Goal: Task Accomplishment & Management: Manage account settings

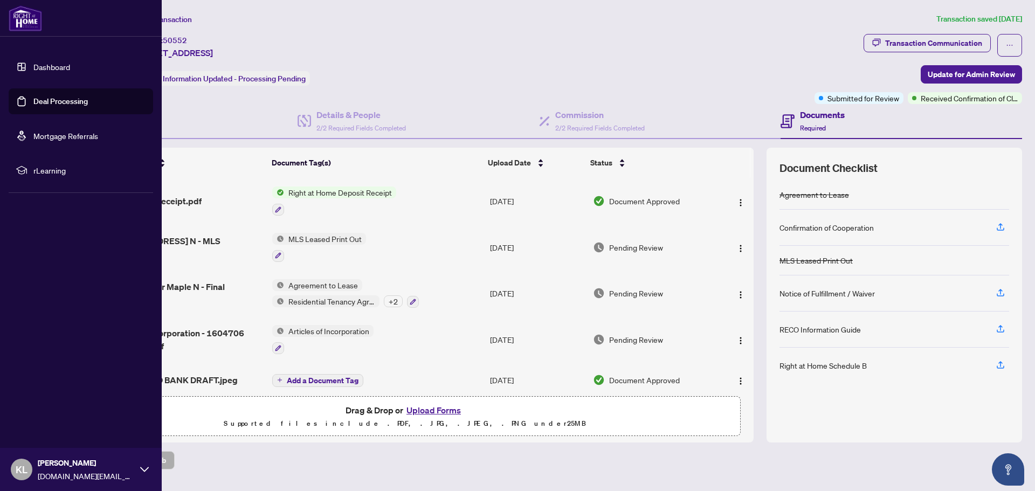
click at [54, 96] on link "Deal Processing" at bounding box center [60, 101] width 54 height 10
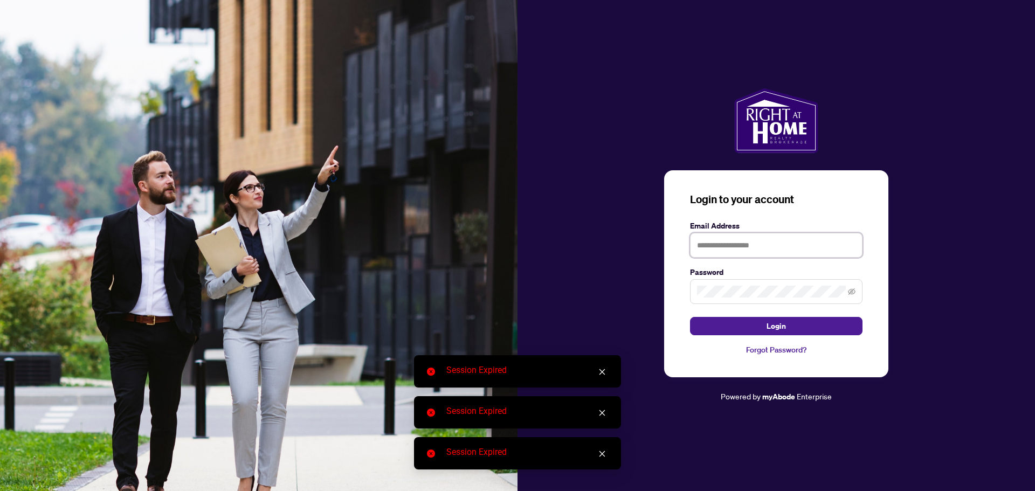
type input "**********"
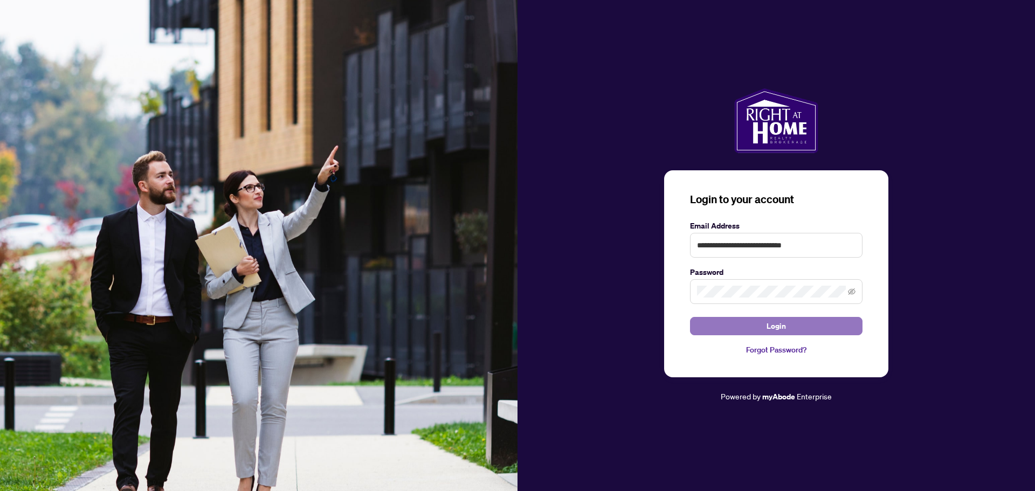
click at [840, 325] on button "Login" at bounding box center [776, 326] width 173 height 18
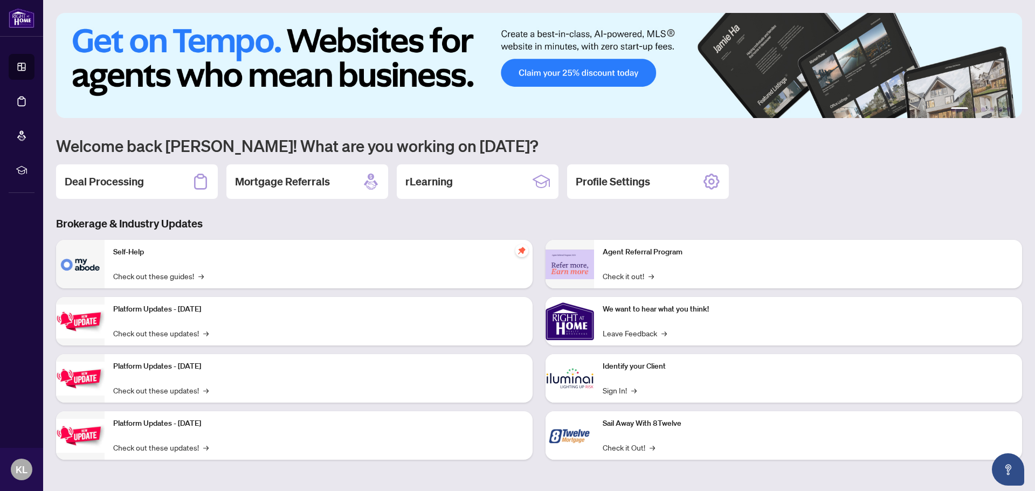
click at [489, 211] on div "1 2 3 4 5 6 Welcome back [PERSON_NAME]! What are you working on [DATE]? Deal Pr…" at bounding box center [539, 244] width 966 height 463
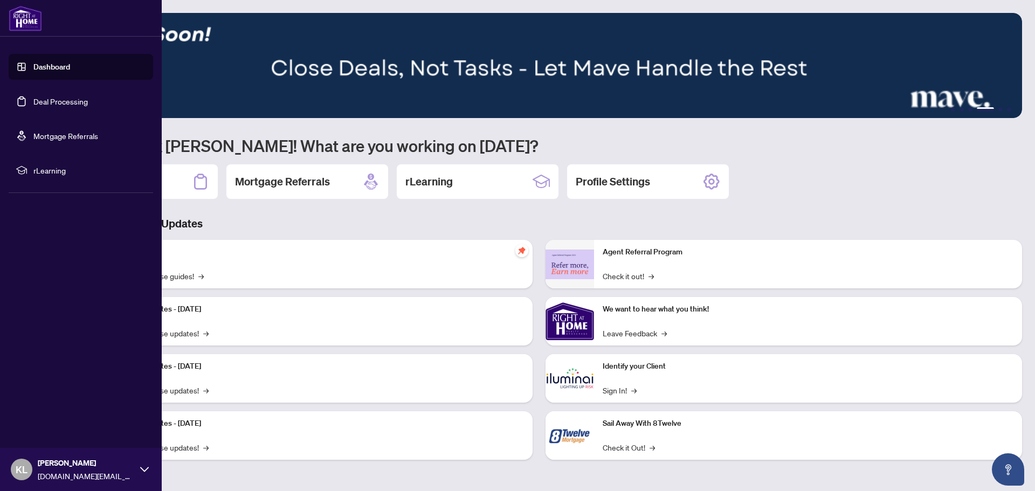
click at [46, 100] on link "Deal Processing" at bounding box center [60, 101] width 54 height 10
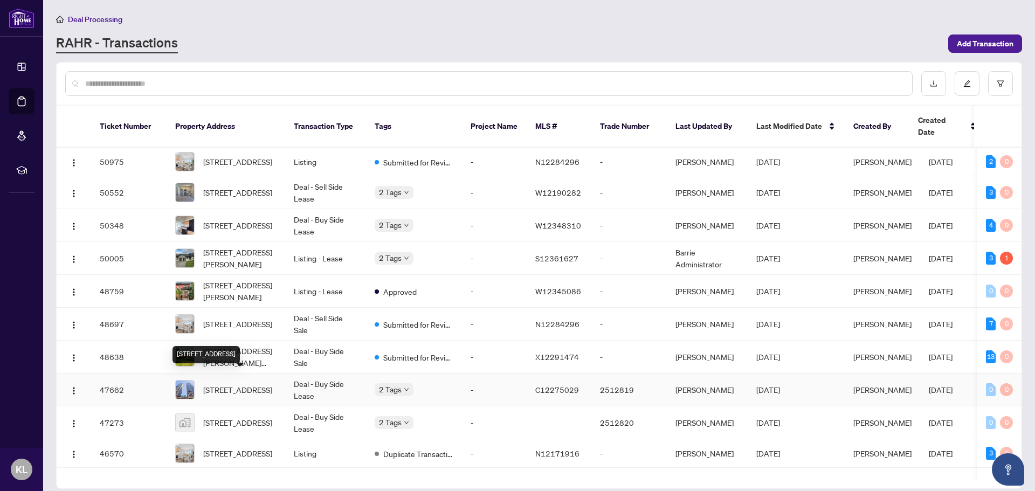
click at [260, 384] on span "[STREET_ADDRESS]" at bounding box center [237, 390] width 69 height 12
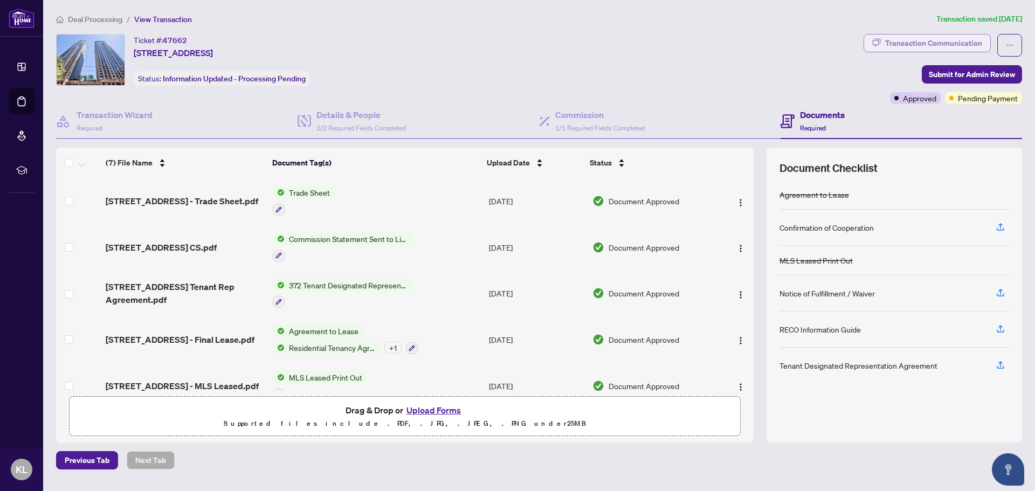
click at [972, 39] on div "Transaction Communication" at bounding box center [933, 43] width 97 height 17
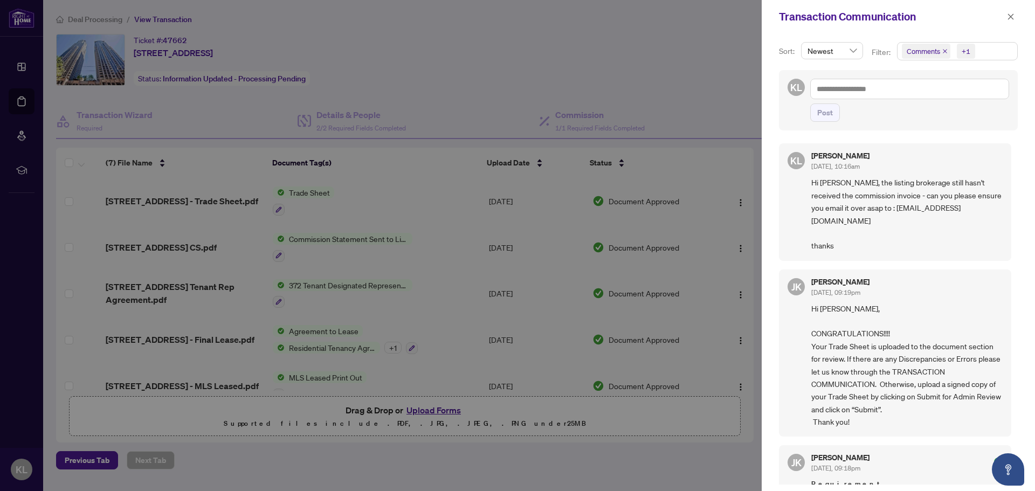
click at [630, 106] on div at bounding box center [517, 245] width 1035 height 491
click at [1012, 12] on span "button" at bounding box center [1011, 16] width 8 height 17
